Goal: Information Seeking & Learning: Learn about a topic

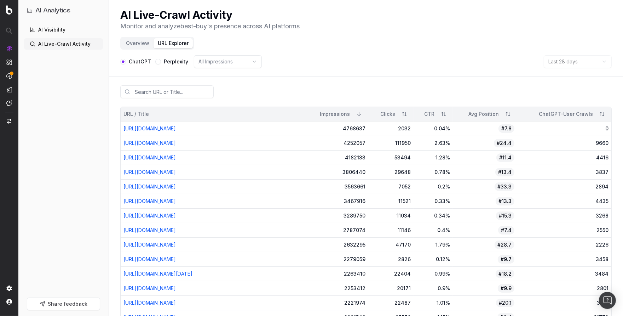
click at [143, 44] on button "Overview" at bounding box center [138, 43] width 32 height 10
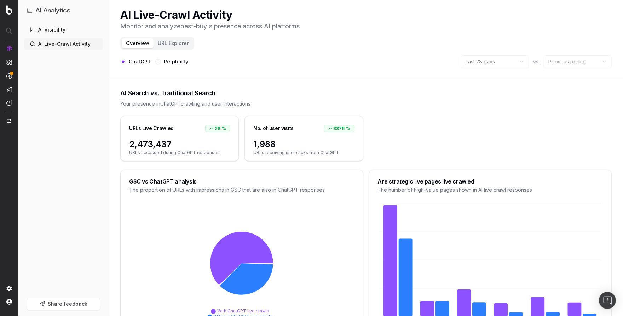
click at [57, 31] on link "AI Visibility" at bounding box center [63, 29] width 79 height 11
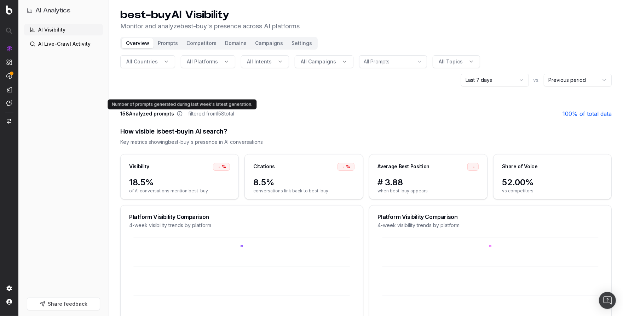
click at [179, 113] on icon at bounding box center [180, 114] width 6 height 6
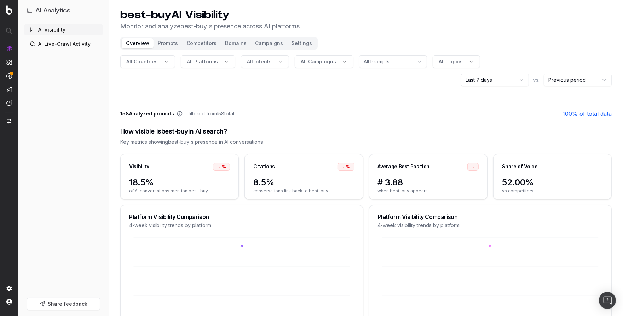
click at [179, 113] on icon at bounding box center [180, 114] width 6 height 6
click at [180, 114] on icon at bounding box center [180, 114] width 6 height 6
click at [179, 113] on icon at bounding box center [180, 114] width 6 height 6
